Goal: Information Seeking & Learning: Check status

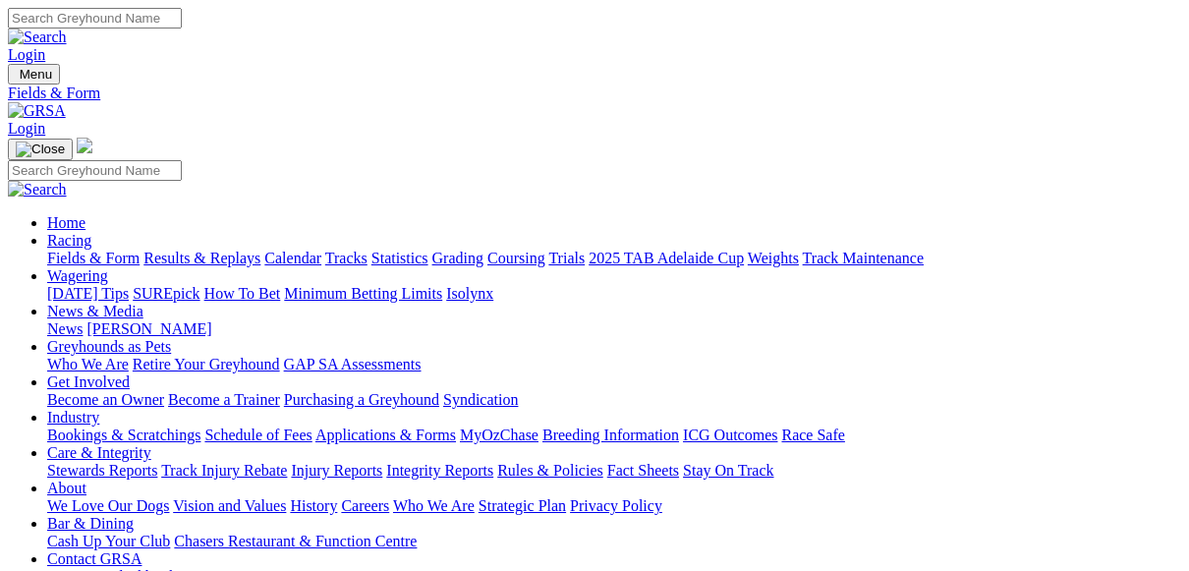
click at [239, 250] on link "Results & Replays" at bounding box center [202, 258] width 117 height 17
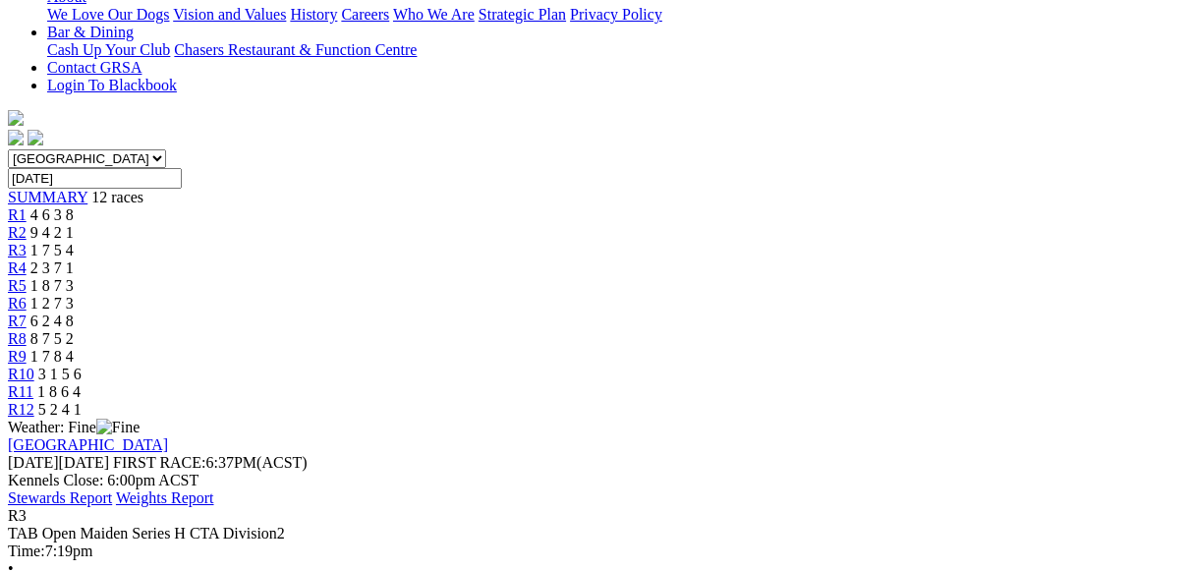
scroll to position [197, 0]
